Goal: Information Seeking & Learning: Understand process/instructions

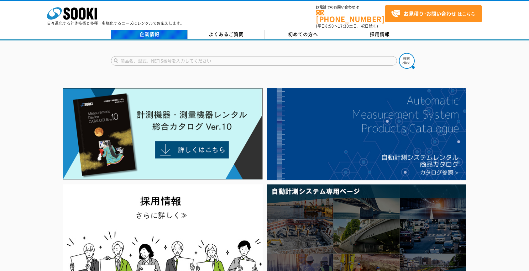
click at [159, 31] on link "企業情報" at bounding box center [149, 34] width 77 height 9
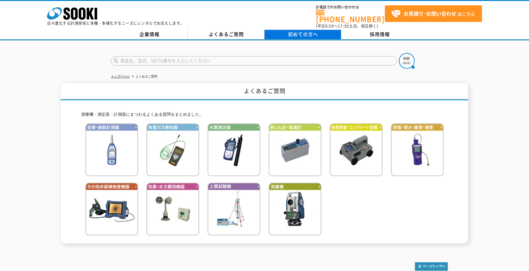
click at [294, 31] on span "初めての方へ" at bounding box center [303, 34] width 30 height 7
